Goal: Transaction & Acquisition: Purchase product/service

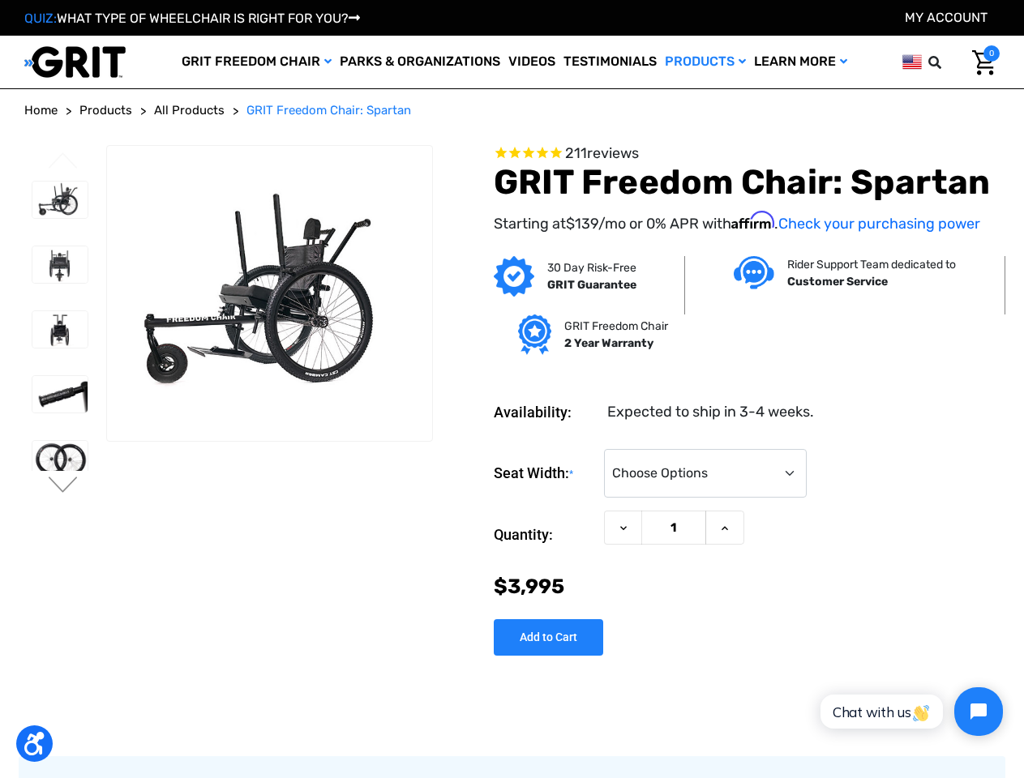
click at [511, 389] on dl "Availability: Expected to ship in 3-4 weeks." at bounding box center [747, 400] width 506 height 46
click at [939, 62] on icon at bounding box center [934, 62] width 13 height 13
click at [912, 62] on header "Toggle menu My Cart 0 Search GRIT Freedom Chair Shop All Parks & Organizations …" at bounding box center [512, 62] width 1024 height 53
click at [912, 61] on input "text" at bounding box center [837, 63] width 243 height 36
click at [511, 455] on label "Seat Width: *" at bounding box center [545, 473] width 102 height 49
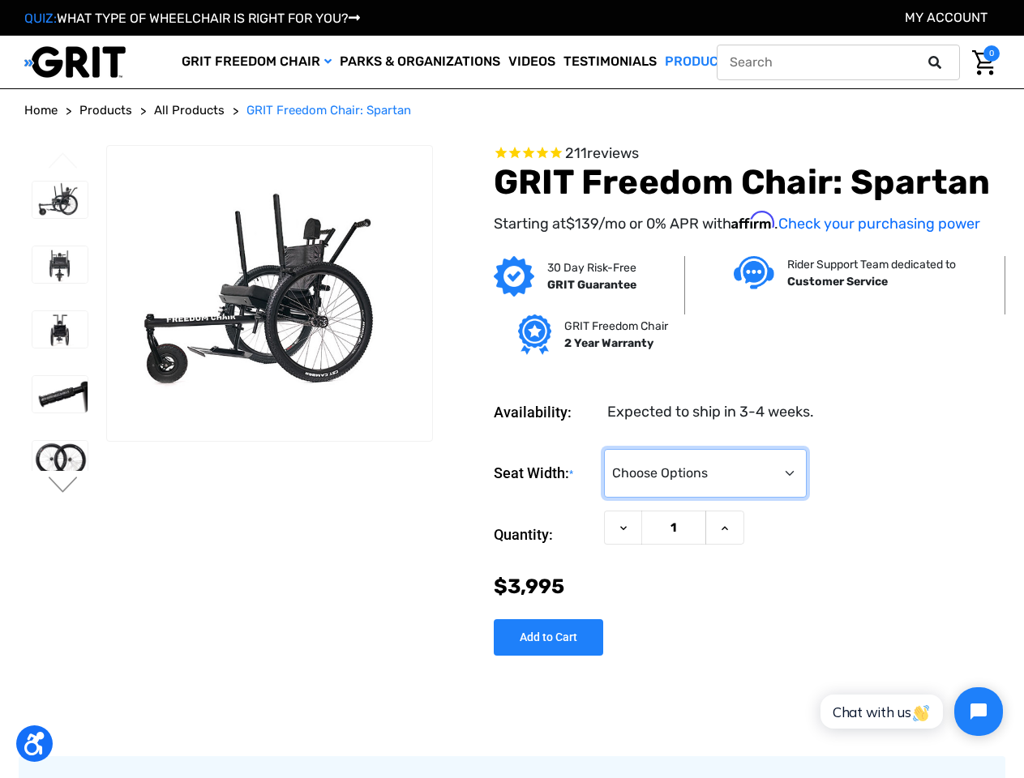
click at [604, 455] on select "Choose Options 16" 18" 20"" at bounding box center [705, 473] width 203 height 49
click at [63, 162] on button "Previous" at bounding box center [63, 161] width 34 height 19
click at [63, 486] on button "Next" at bounding box center [63, 486] width 34 height 19
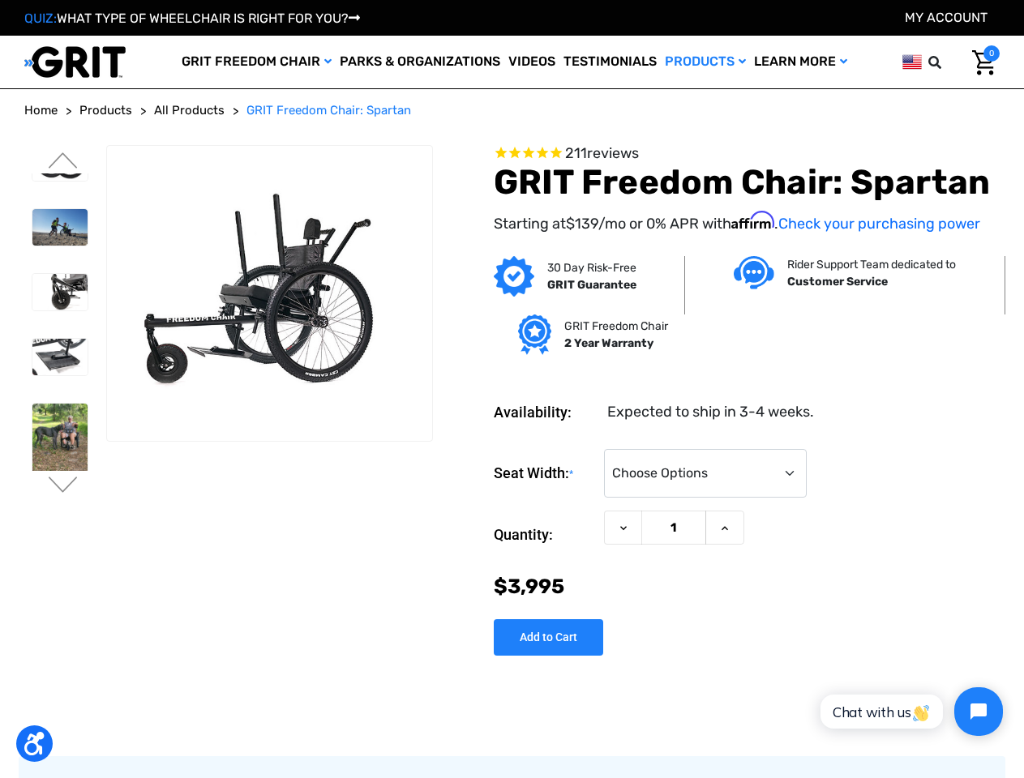
click at [746, 154] on span "211 reviews" at bounding box center [747, 154] width 506 height 18
click at [623, 528] on icon at bounding box center [623, 528] width 13 height 13
